Goal: Find specific page/section

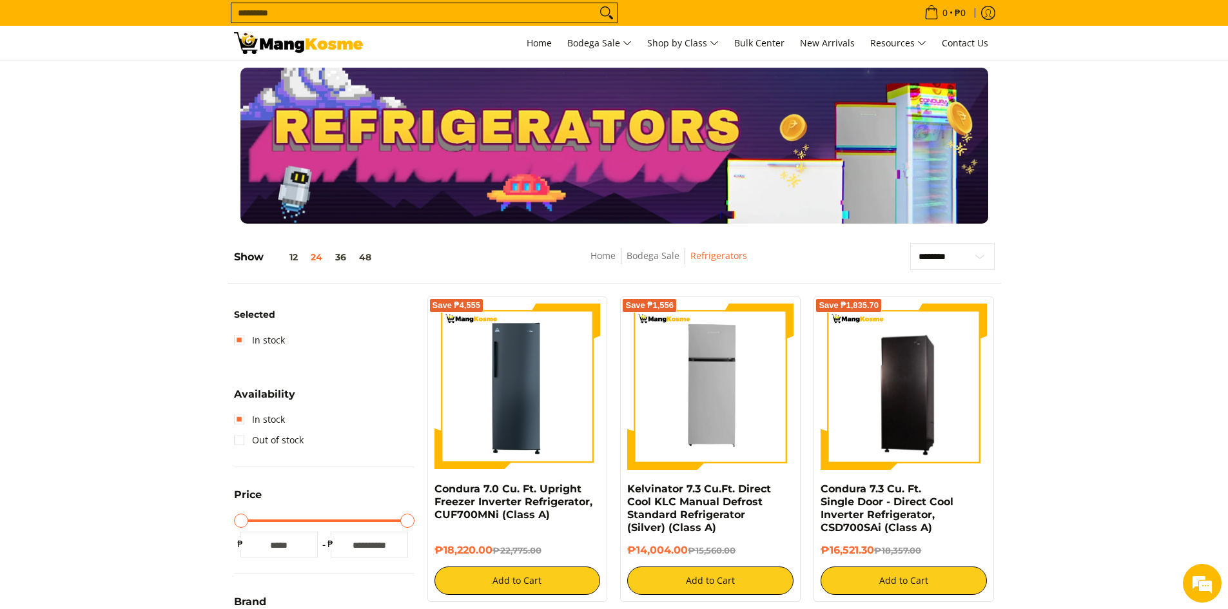
click at [651, 257] on link "Bodega Sale" at bounding box center [653, 256] width 53 height 12
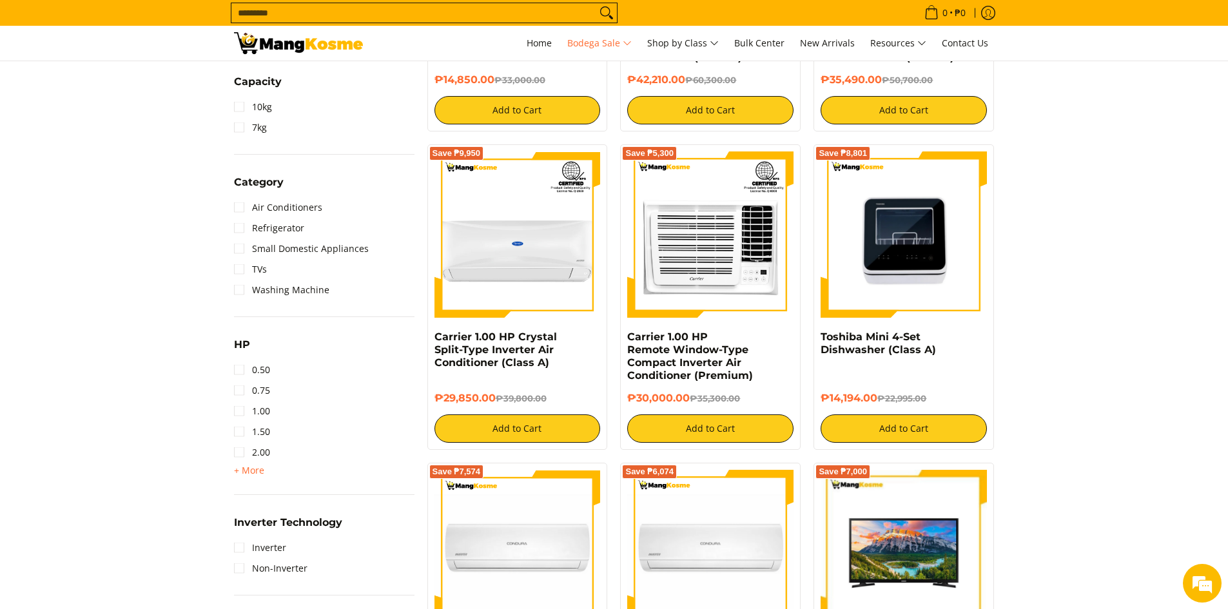
scroll to position [967, 0]
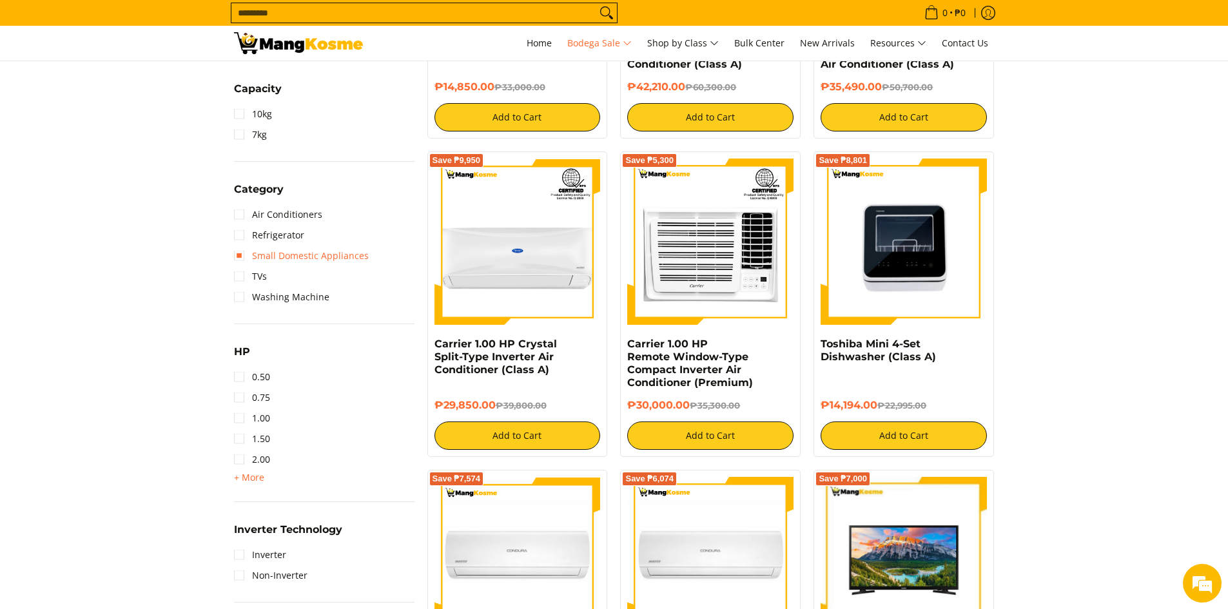
click at [240, 256] on link "Small Domestic Appliances" at bounding box center [301, 256] width 135 height 21
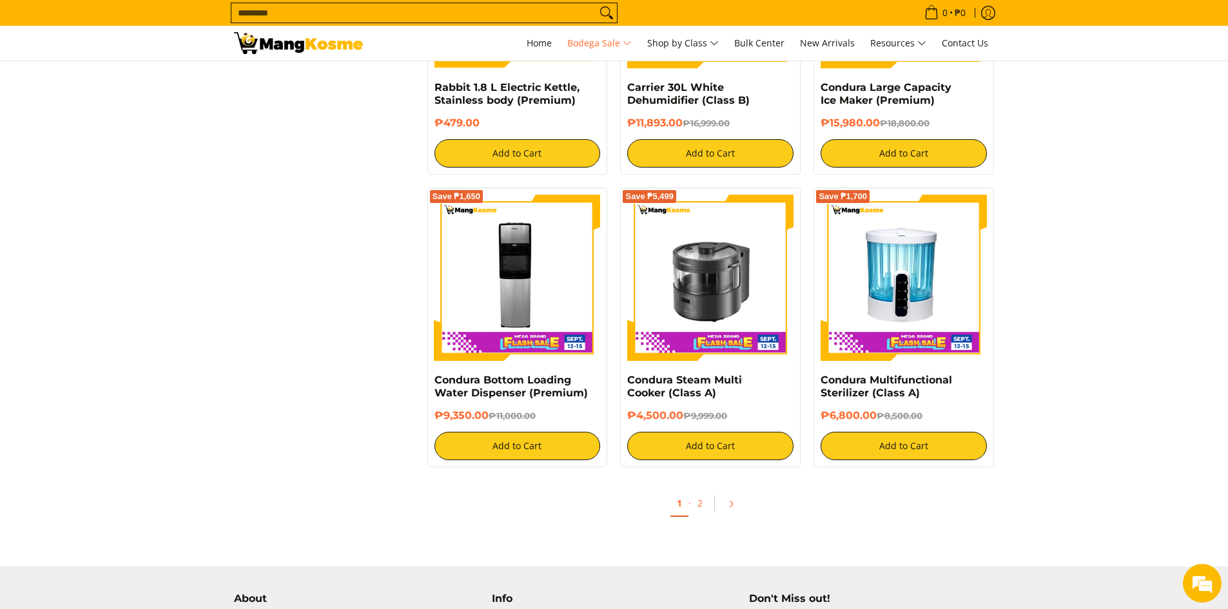
scroll to position [2456, 0]
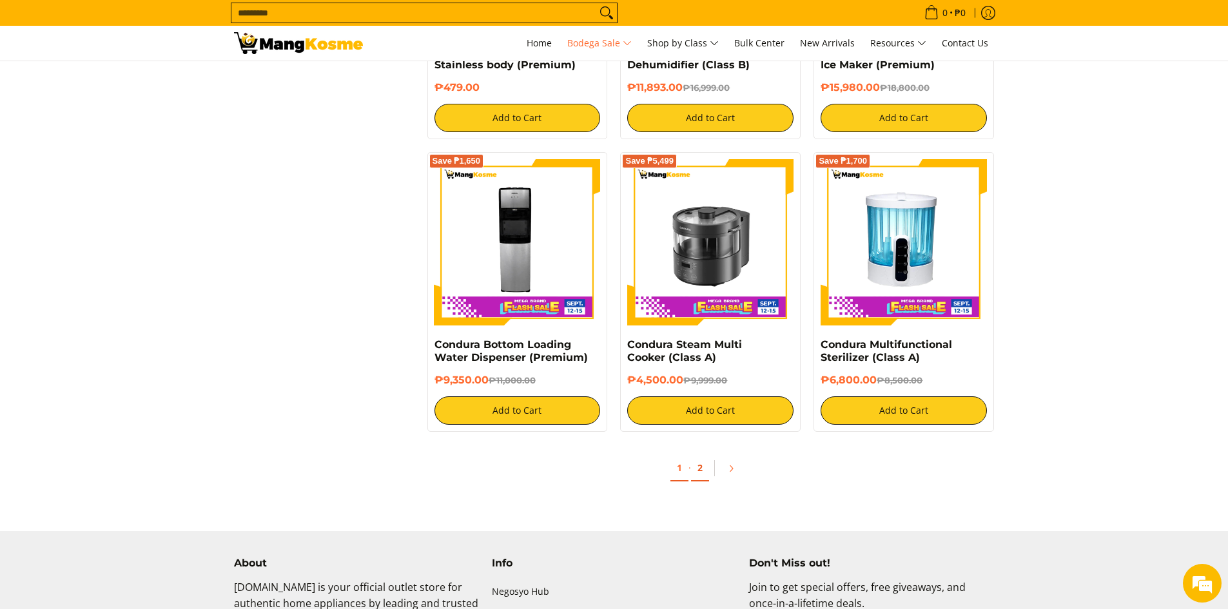
click at [702, 456] on link "2" at bounding box center [700, 468] width 18 height 26
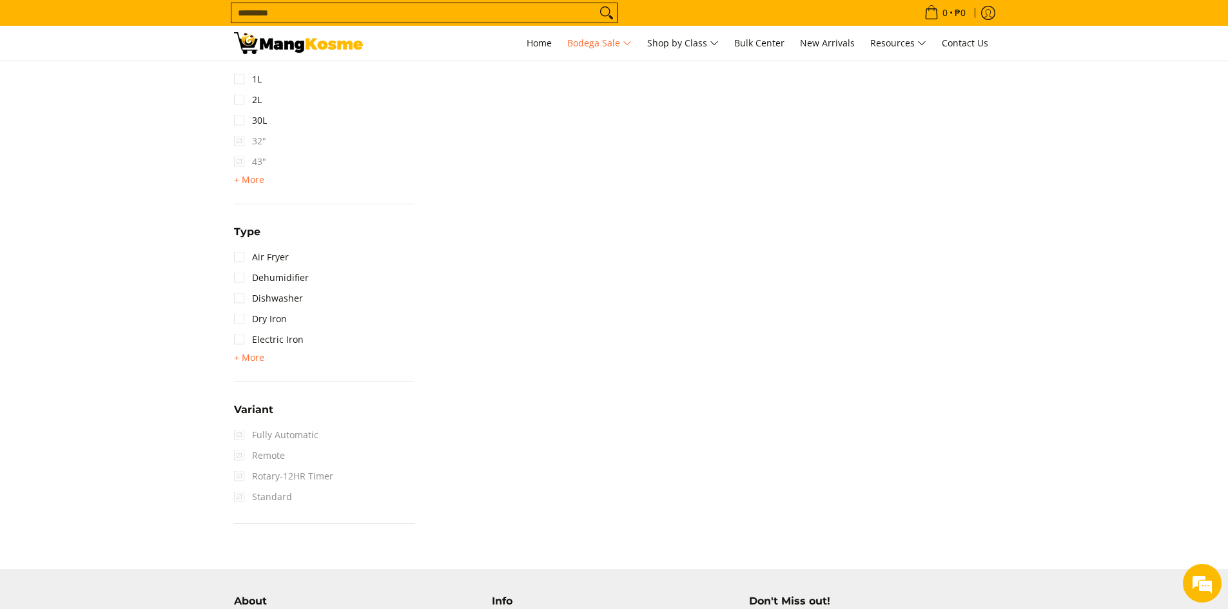
scroll to position [1676, 0]
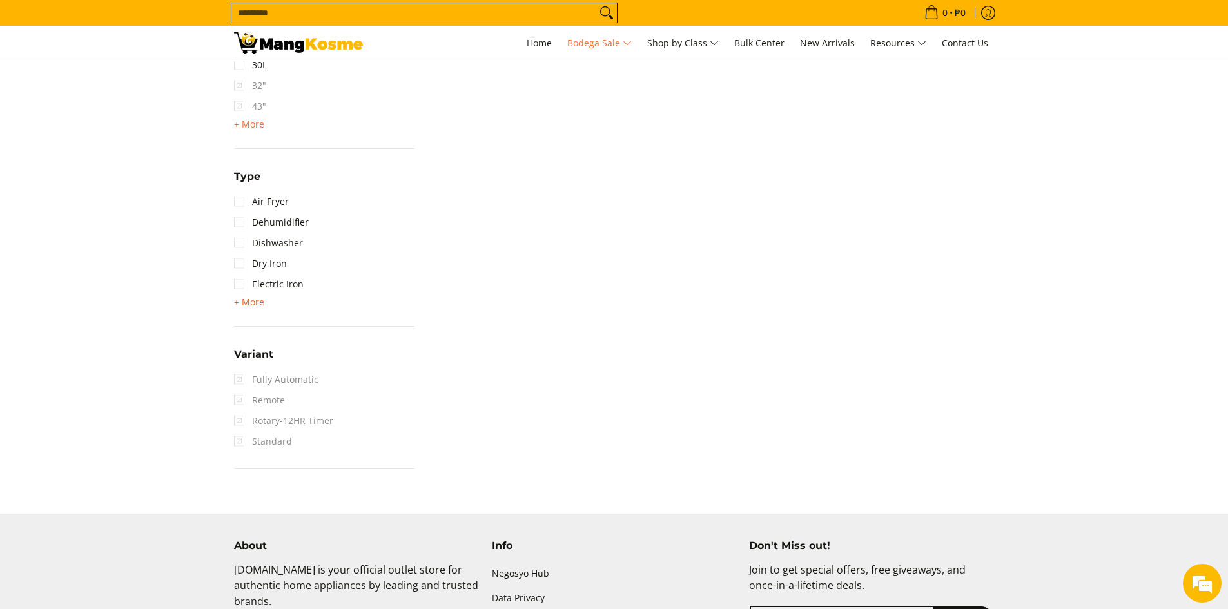
click at [249, 303] on span "+ More" at bounding box center [249, 302] width 30 height 10
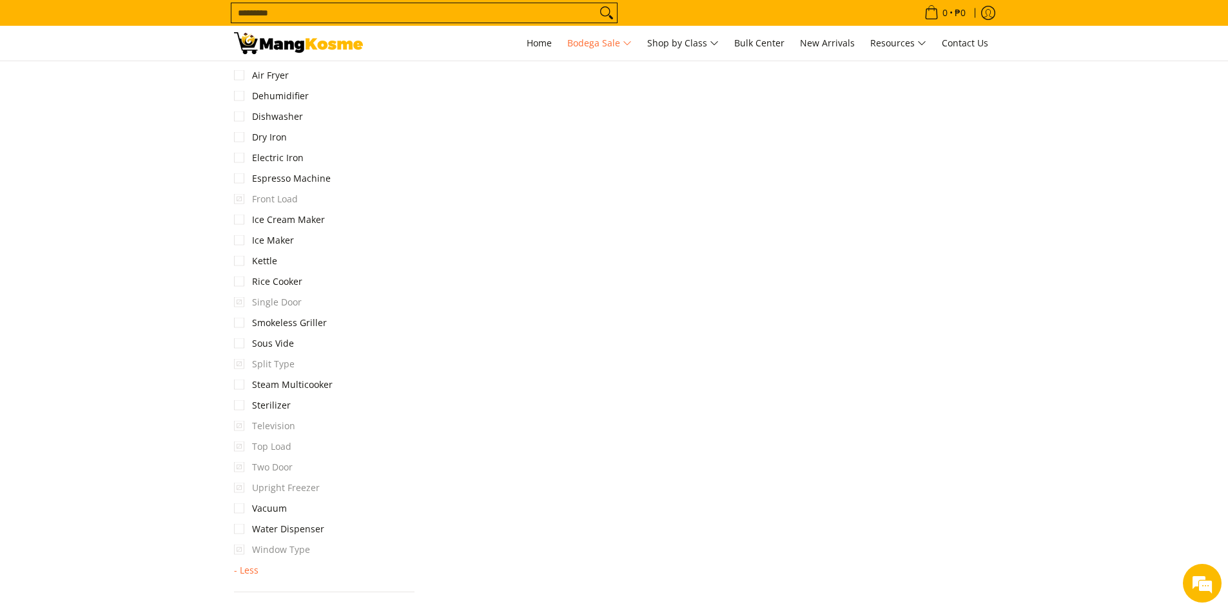
scroll to position [1805, 0]
click at [241, 281] on link "Rice Cooker" at bounding box center [268, 279] width 68 height 21
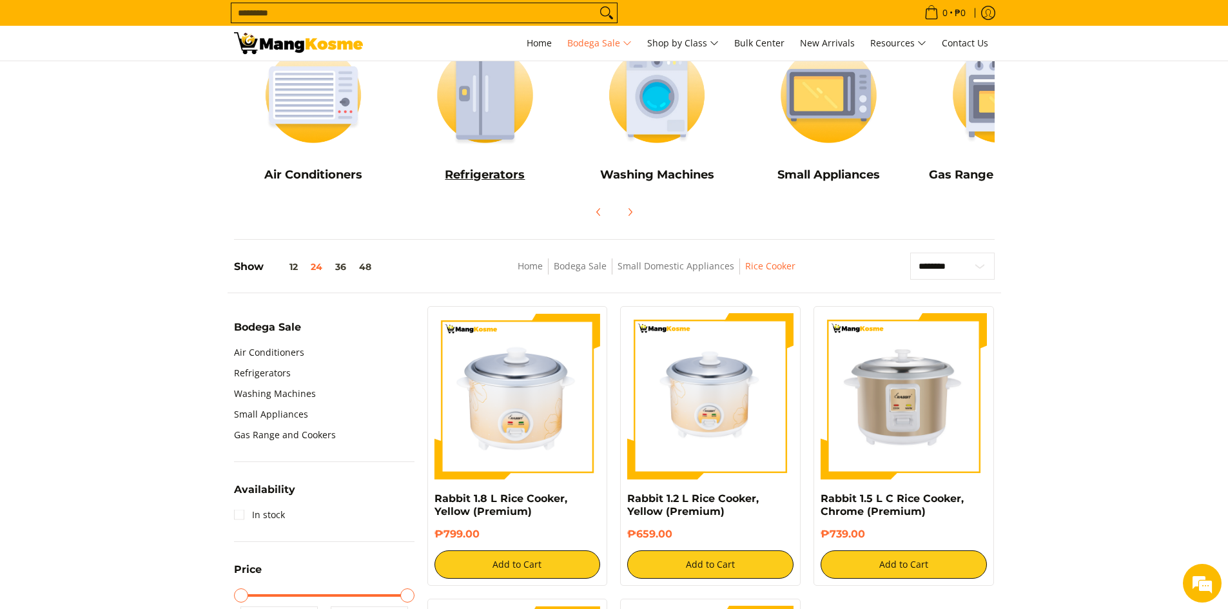
scroll to position [199, 0]
